Goal: Task Accomplishment & Management: Manage account settings

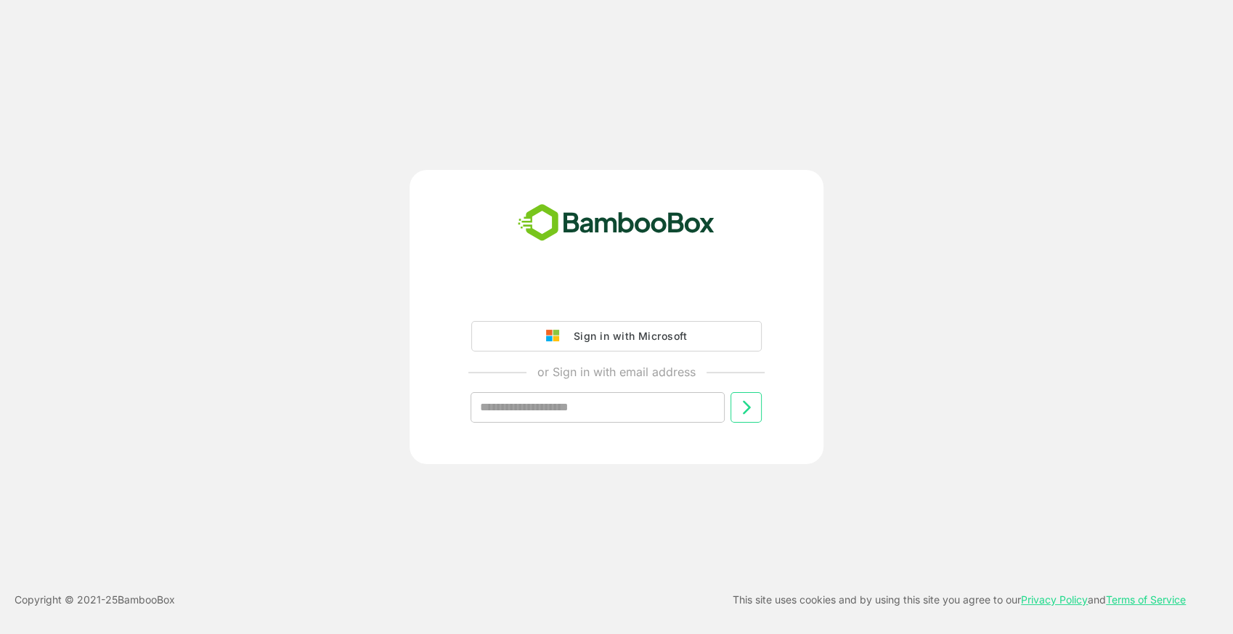
click at [949, 247] on div "Sign in with Microsoft or Sign in with email address ​" at bounding box center [616, 317] width 986 height 294
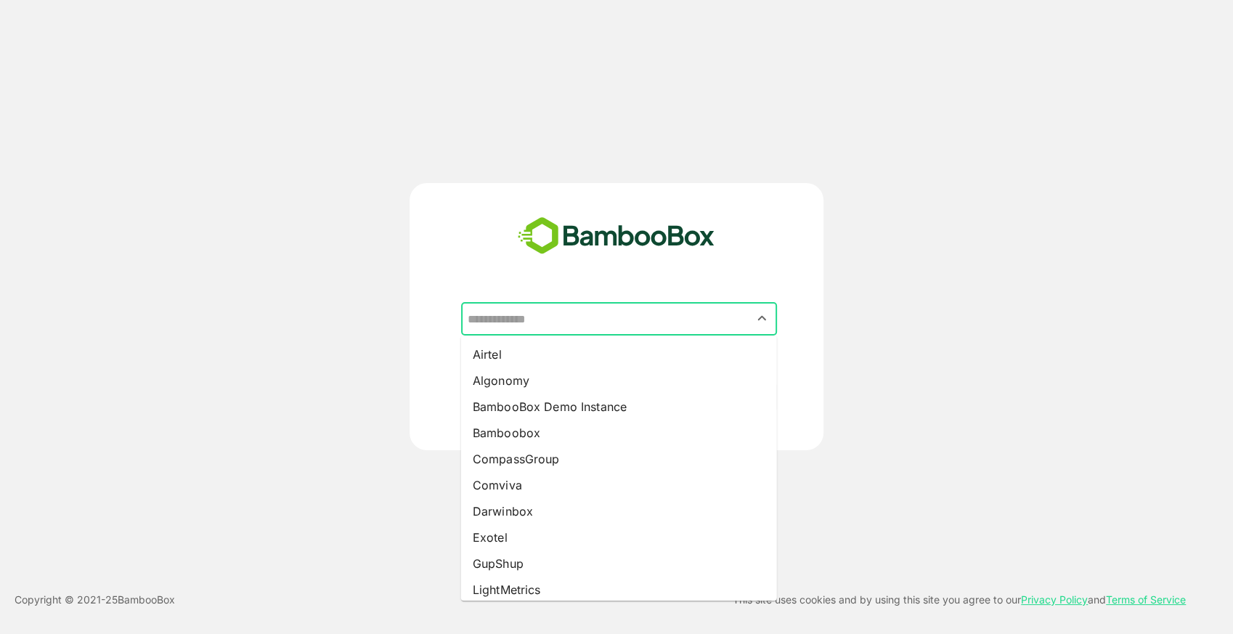
click at [555, 327] on input "text" at bounding box center [619, 319] width 310 height 28
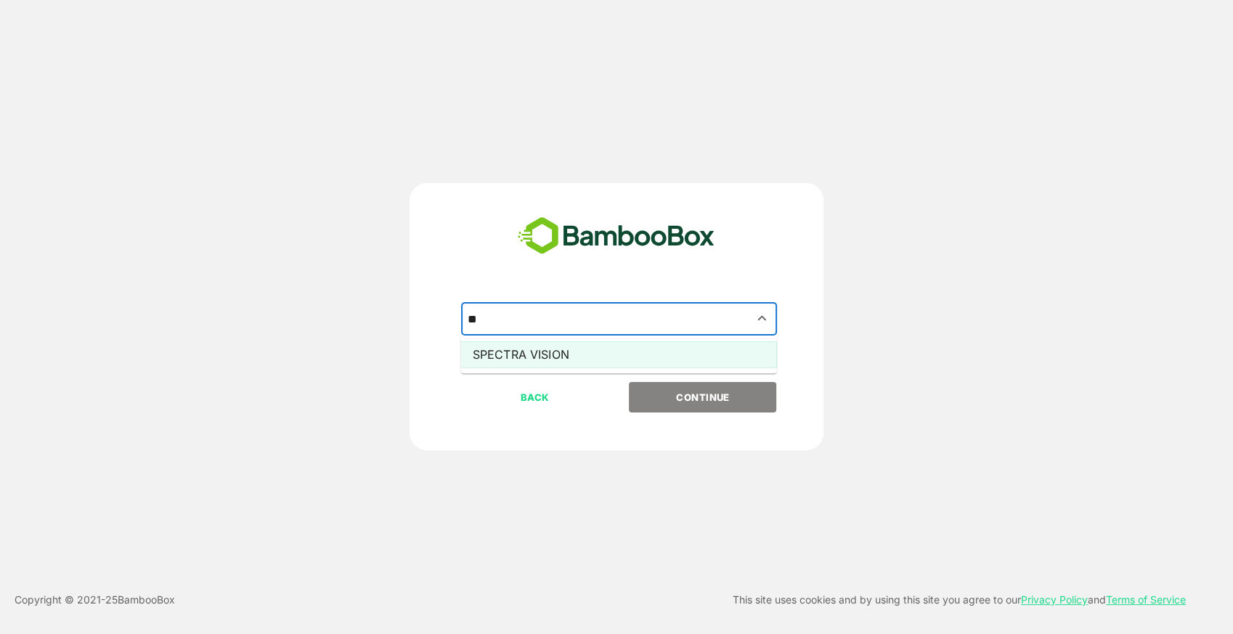
click at [572, 357] on li "SPECTRA VISION" at bounding box center [619, 354] width 316 height 26
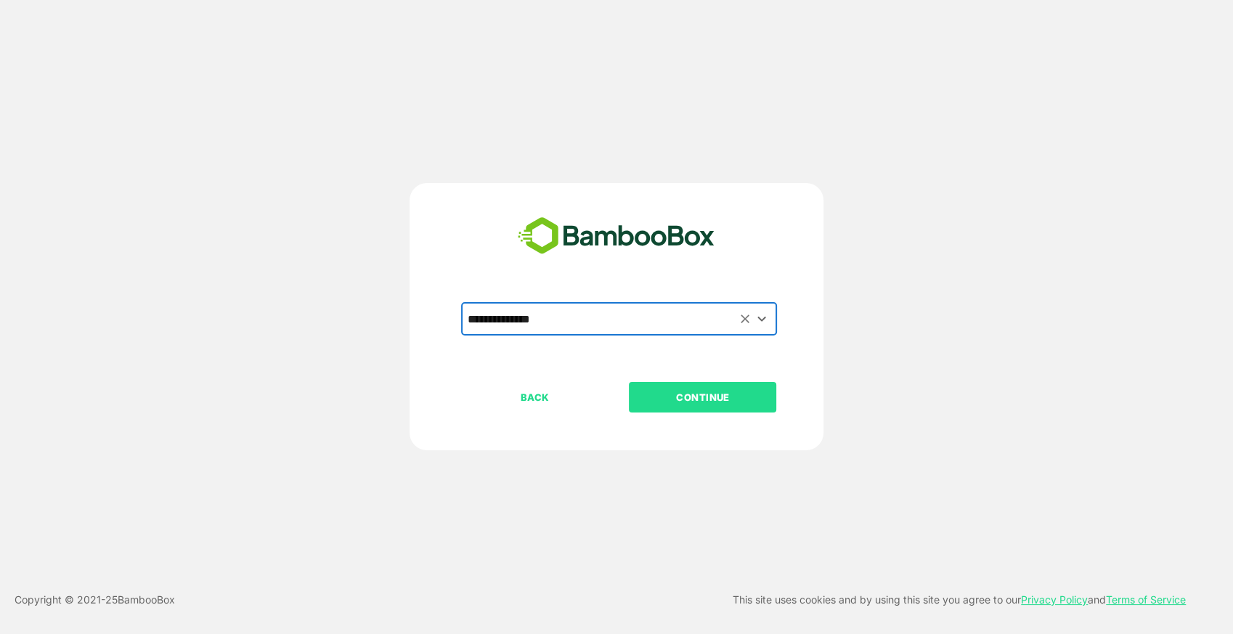
type input "**********"
click at [676, 389] on p "CONTINUE" at bounding box center [702, 397] width 145 height 16
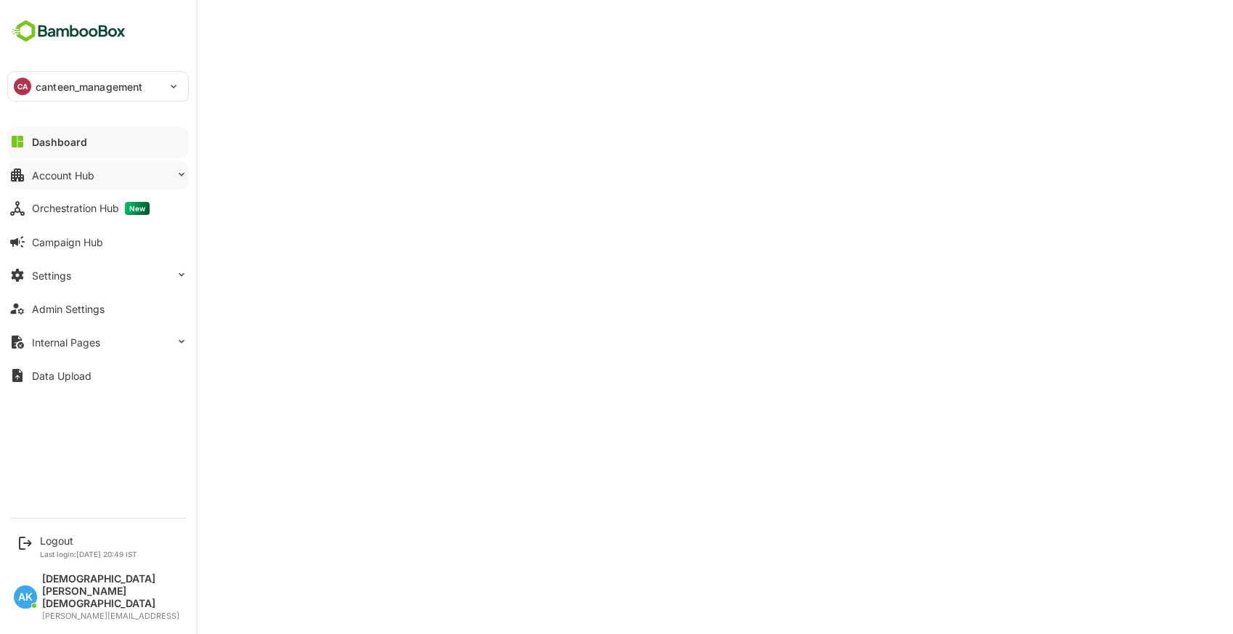
click at [135, 167] on button "Account Hub" at bounding box center [98, 174] width 182 height 29
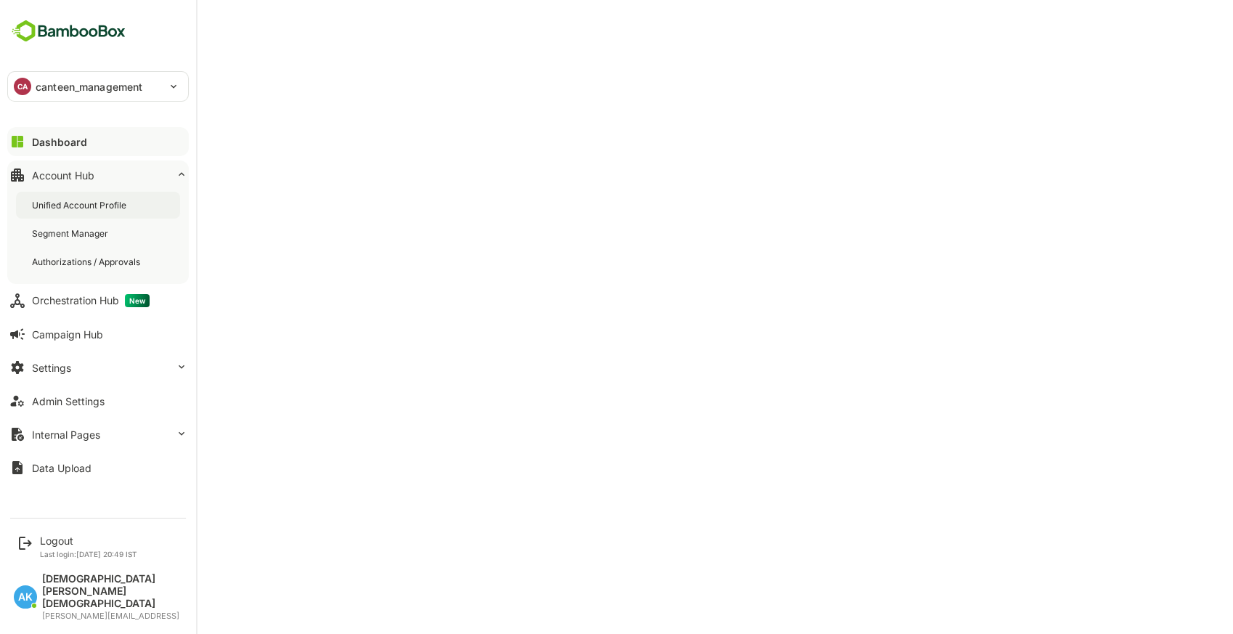
click at [95, 195] on div "Unified Account Profile" at bounding box center [98, 205] width 164 height 27
click at [50, 386] on button "Admin Settings" at bounding box center [98, 400] width 182 height 29
